Goal: Information Seeking & Learning: Learn about a topic

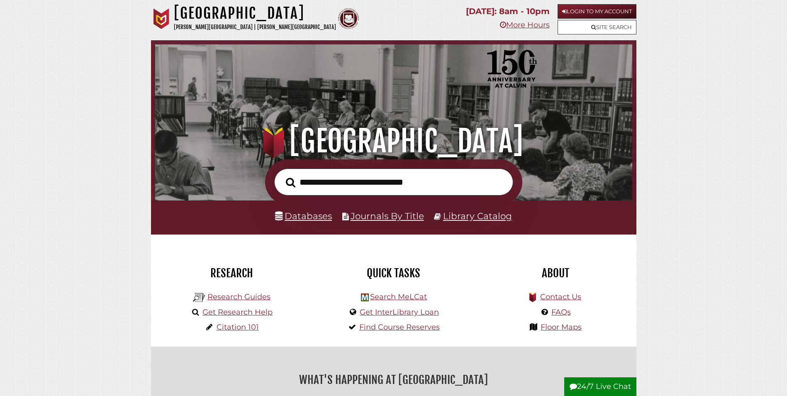
scroll to position [158, 473]
click at [604, 6] on link "Login to My Account" at bounding box center [597, 11] width 79 height 15
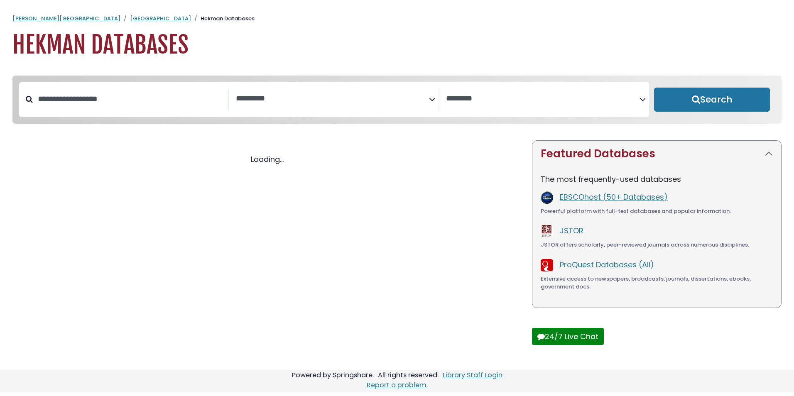
select select "Database Subject Filter"
select select "Database Vendors Filter"
select select "Database Subject Filter"
select select "Database Vendors Filter"
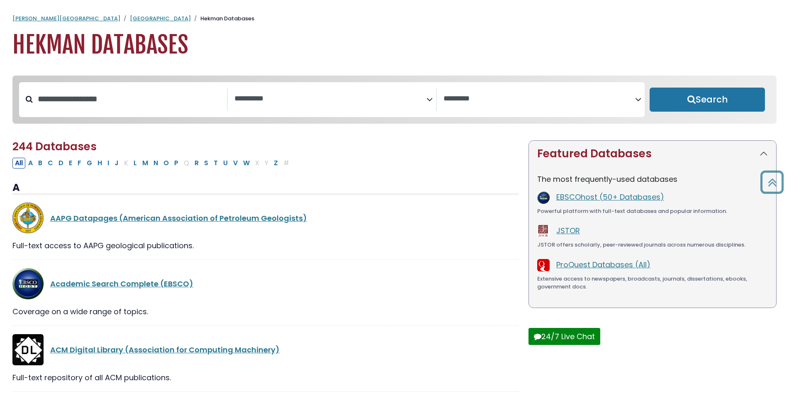
click at [374, 107] on span "Search filters" at bounding box center [330, 99] width 192 height 22
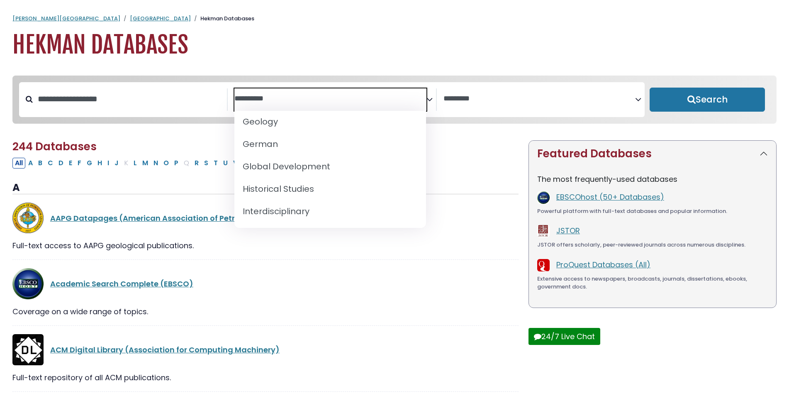
scroll to position [540, 0]
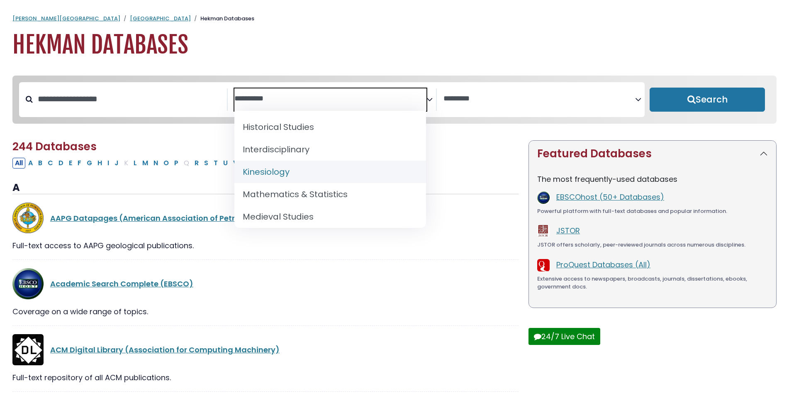
select select "*****"
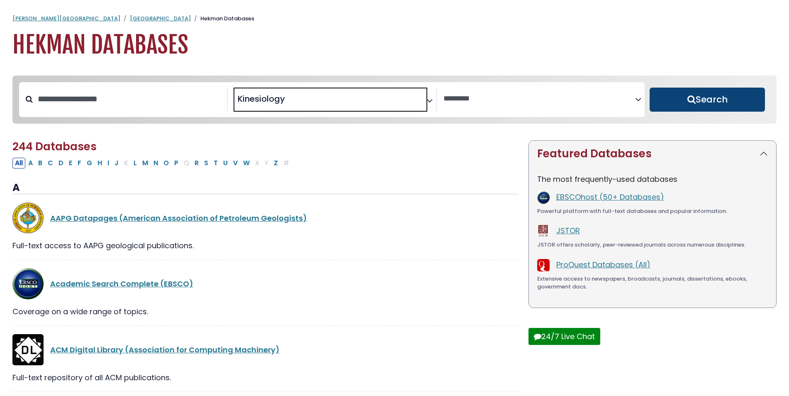
click at [697, 107] on button "Search" at bounding box center [707, 100] width 115 height 24
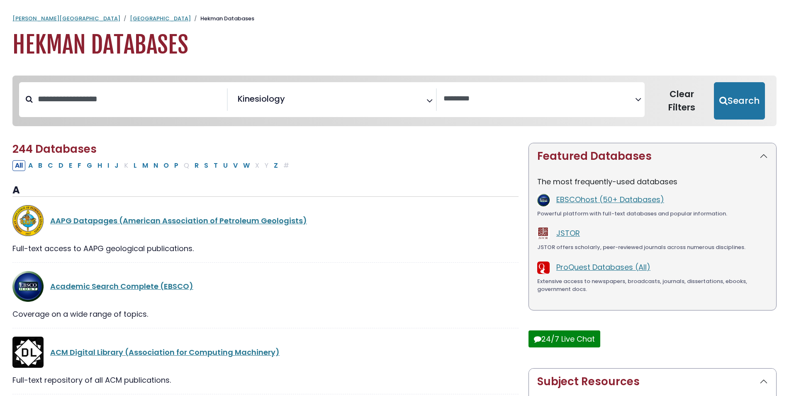
select select "Database Vendors Filter"
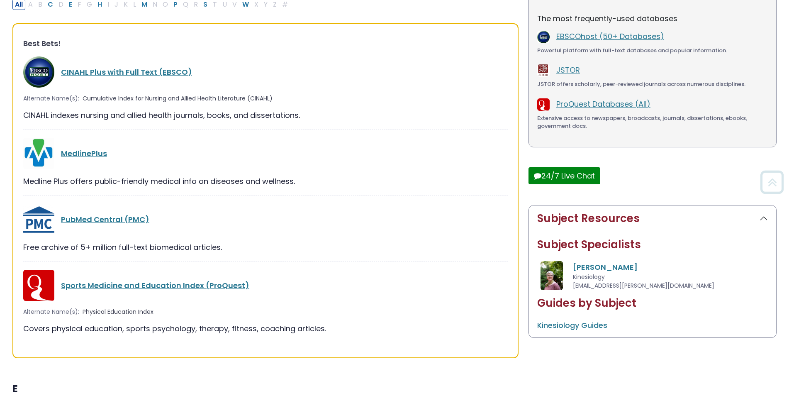
scroll to position [166, 0]
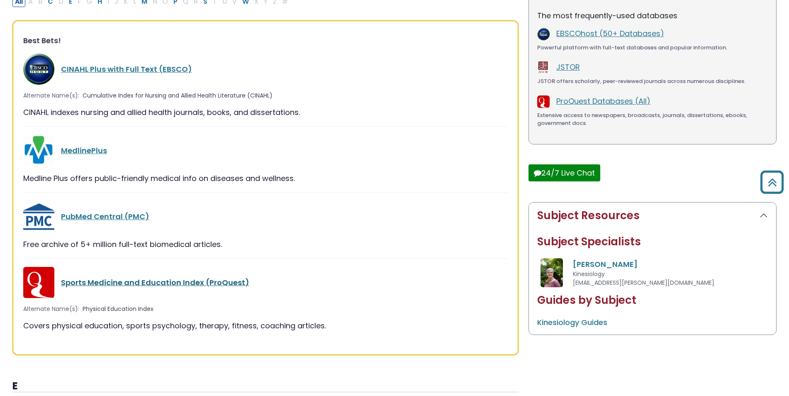
click at [92, 283] on link "Sports Medicine and Education Index (ProQuest)" at bounding box center [155, 282] width 188 height 10
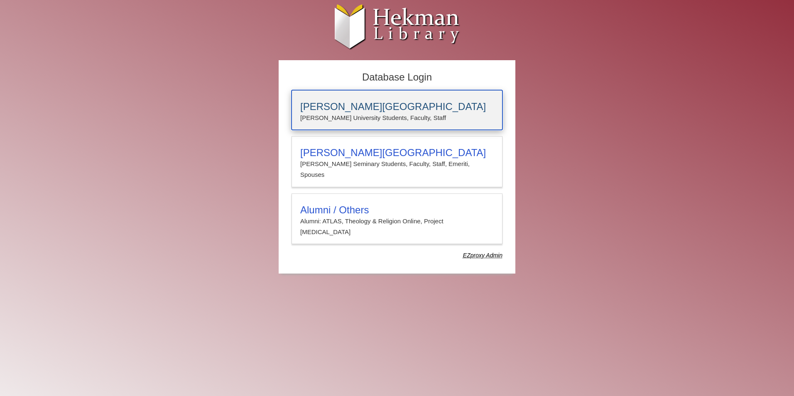
click at [364, 111] on h3 "Calvin University" at bounding box center [396, 107] width 193 height 12
